Goal: Register for event/course

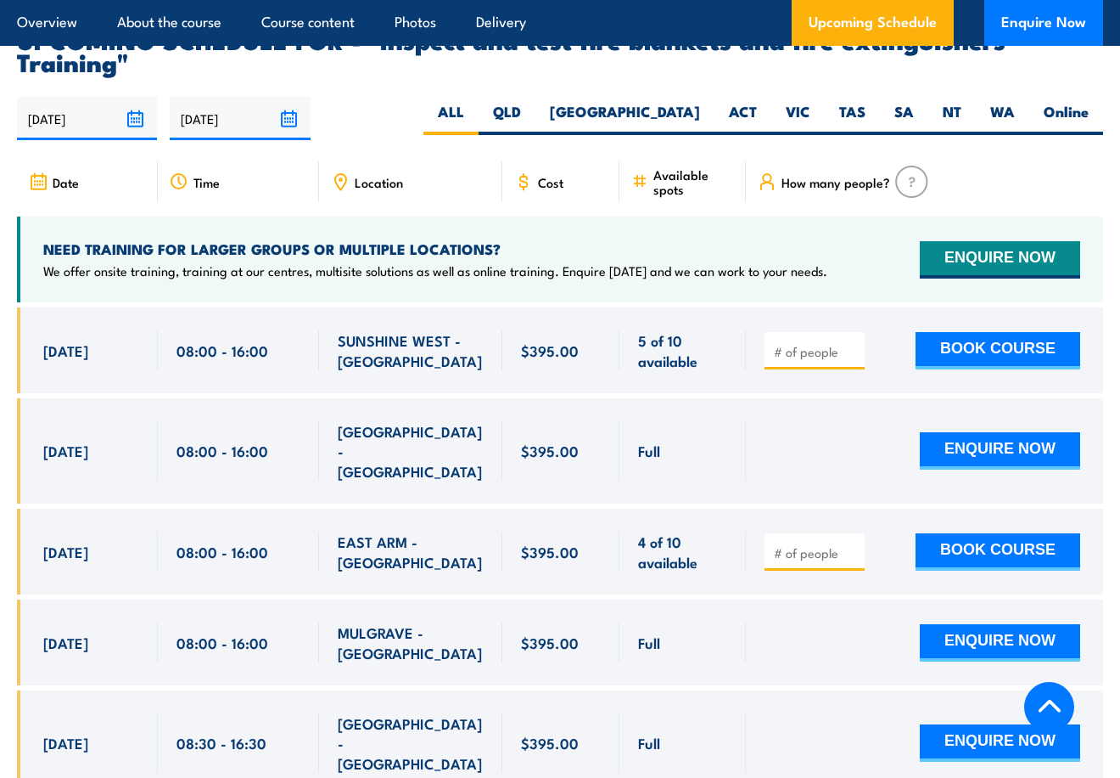
scroll to position [2958, 0]
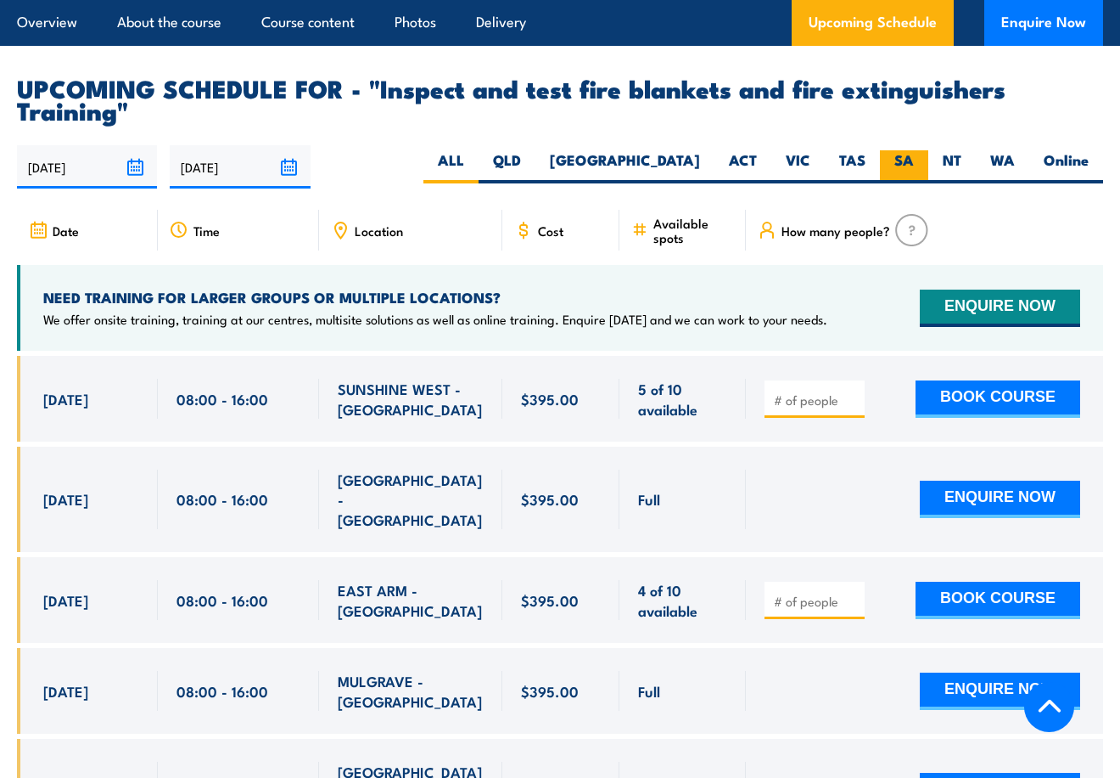
click at [911, 171] on label "SA" at bounding box center [904, 166] width 48 height 33
click at [914, 161] on input "SA" at bounding box center [919, 155] width 11 height 11
radio input "true"
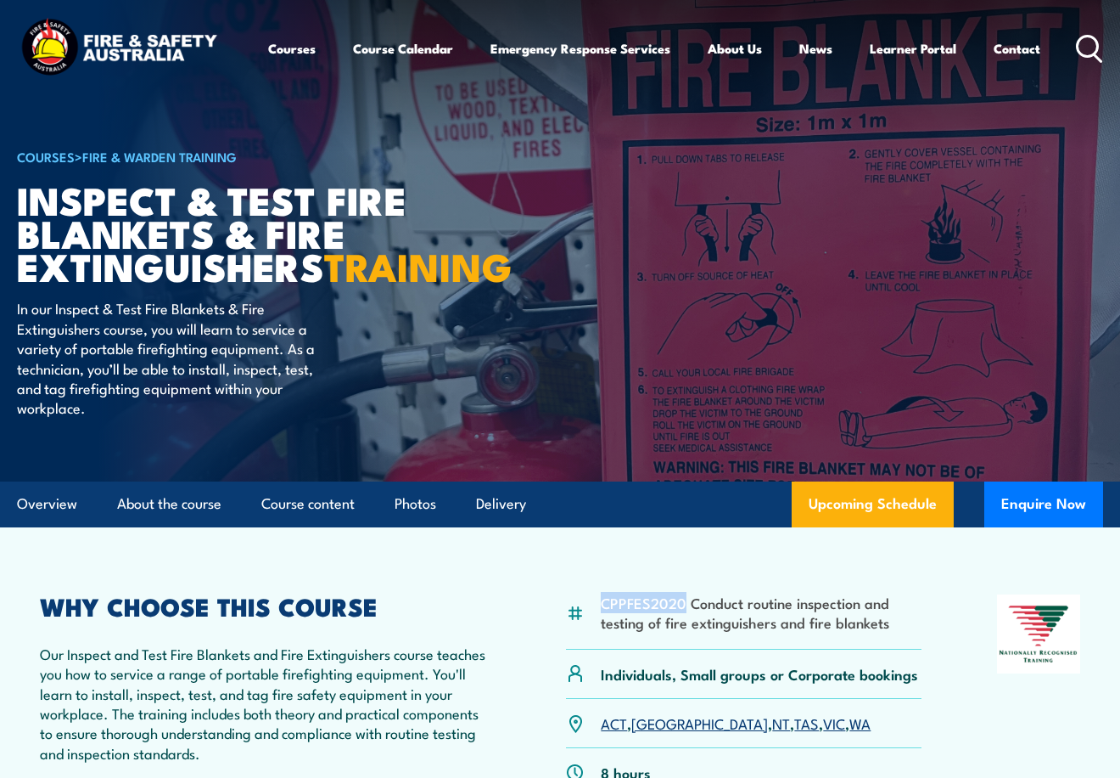
drag, startPoint x: 601, startPoint y: 637, endPoint x: 683, endPoint y: 638, distance: 82.4
click at [683, 632] on li "CPPFES2020 Conduct routine inspection and testing of fire extinguishers and fir…" at bounding box center [761, 613] width 321 height 40
copy li "CPPFES2020"
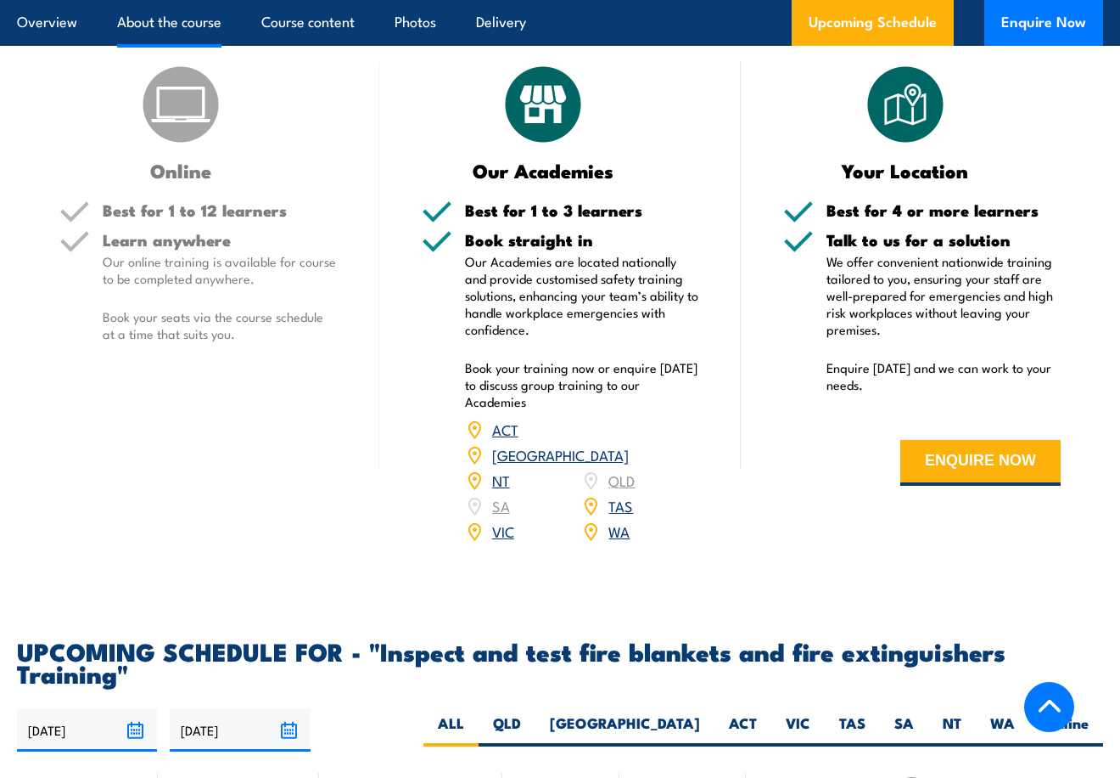
scroll to position [2654, 0]
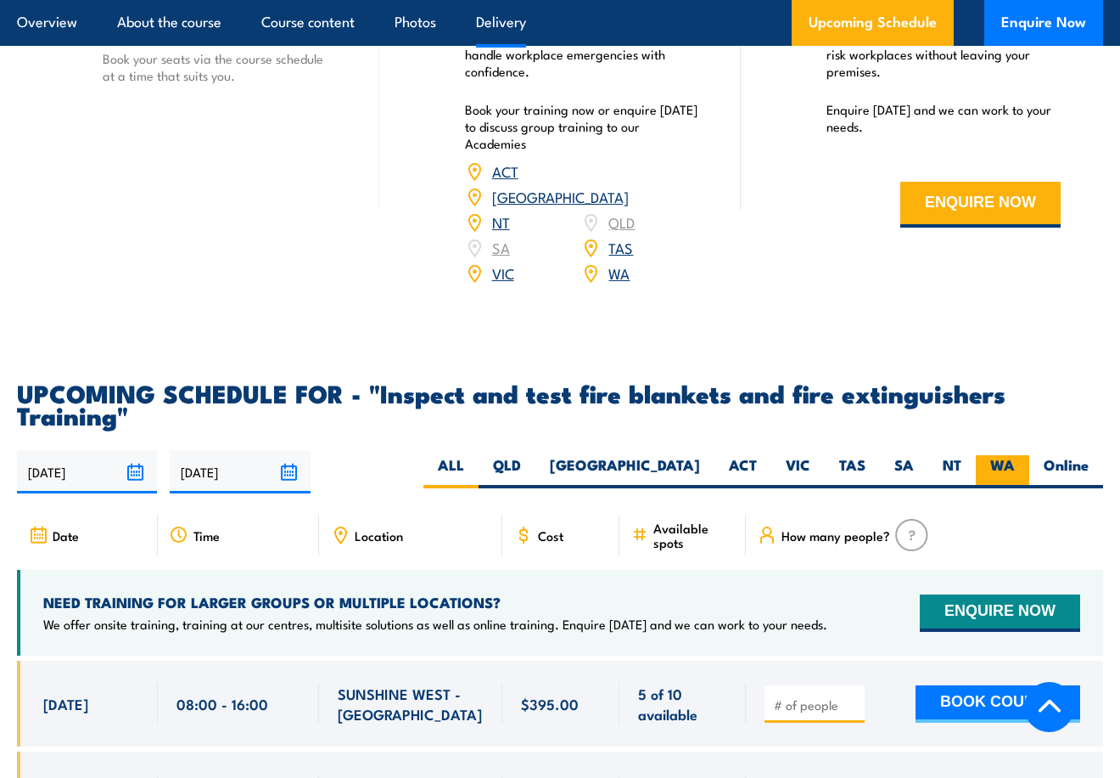
click at [1008, 465] on label "WA" at bounding box center [1002, 471] width 53 height 33
click at [1015, 465] on input "WA" at bounding box center [1020, 460] width 11 height 11
radio input "true"
